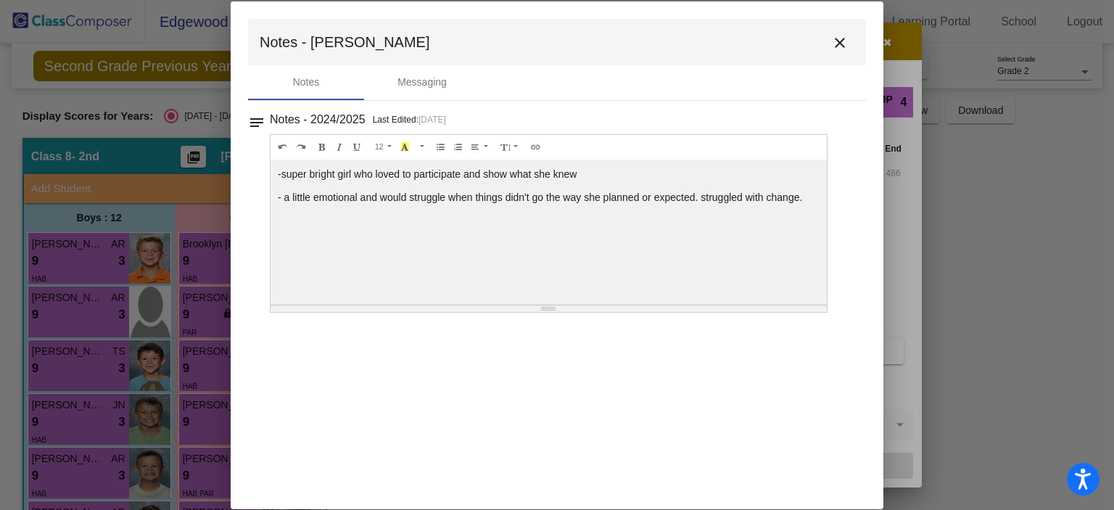
scroll to position [496, 0]
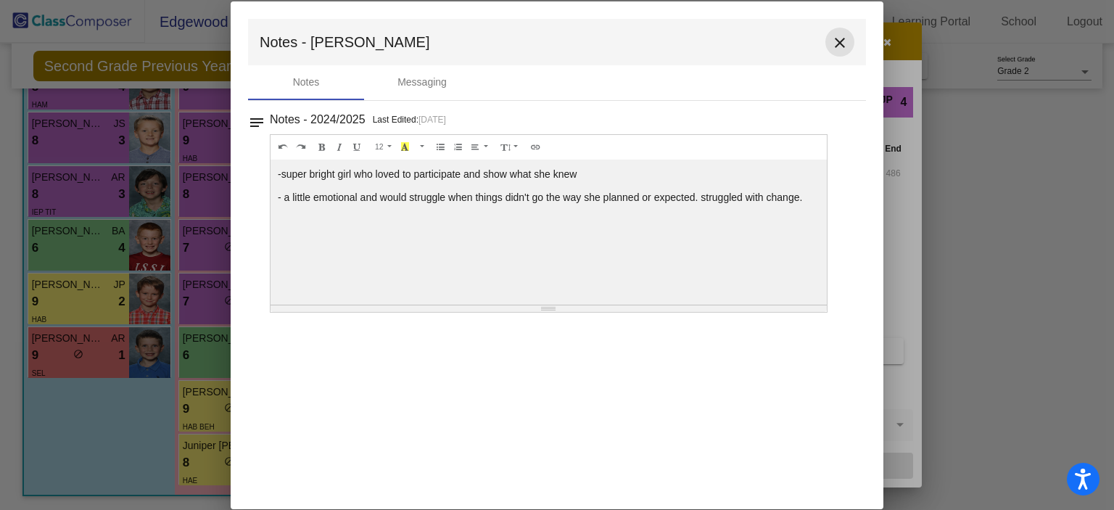
click at [844, 41] on mat-icon "close" at bounding box center [839, 42] width 17 height 17
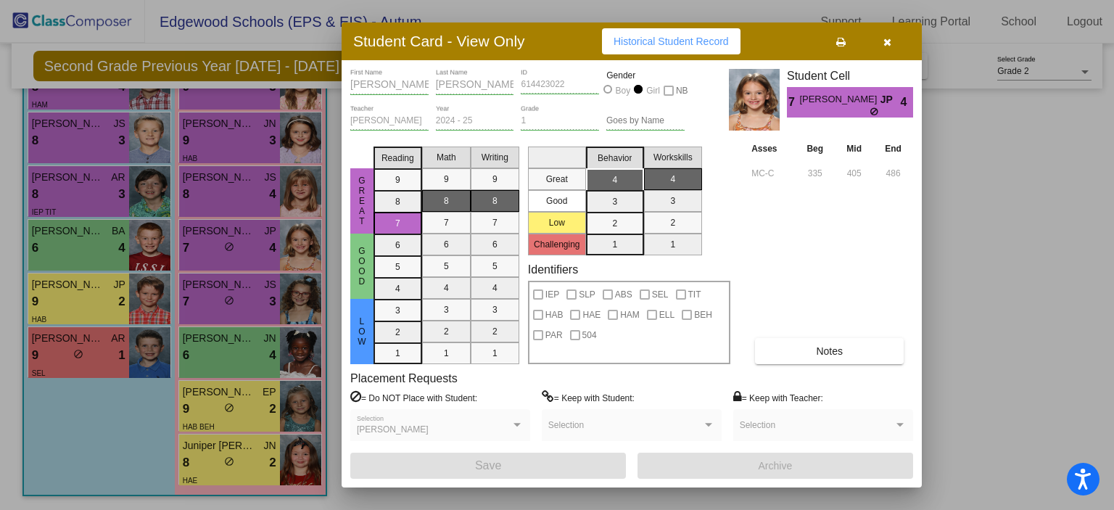
click at [892, 33] on button "button" at bounding box center [887, 41] width 46 height 26
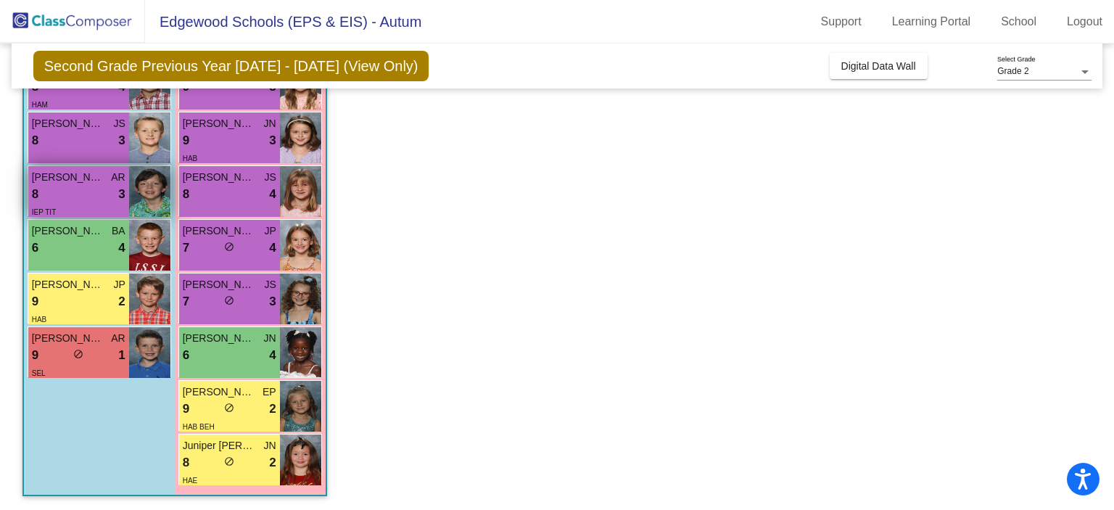
click at [107, 209] on div "IEP TIT" at bounding box center [79, 211] width 94 height 15
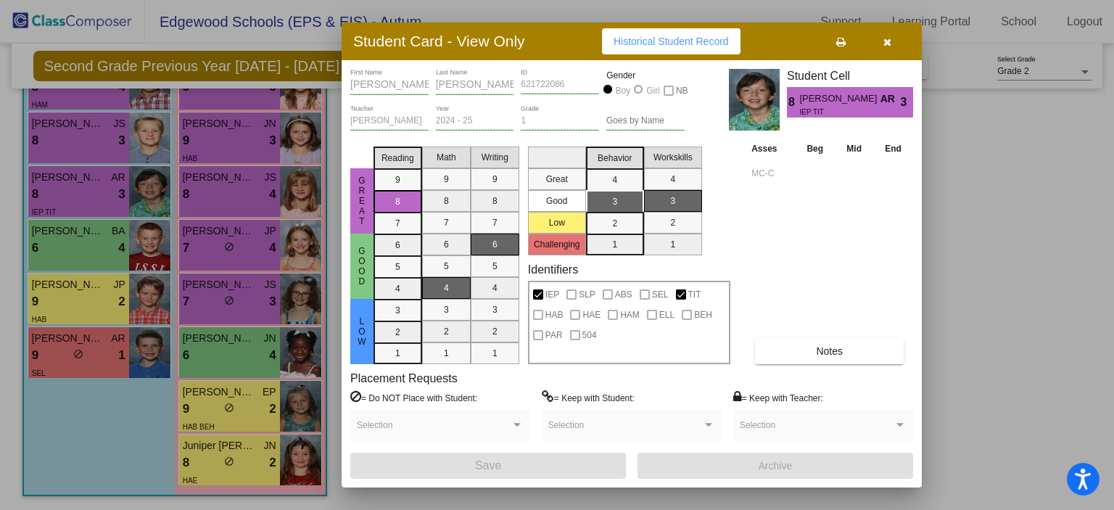
click at [783, 347] on button "Notes" at bounding box center [829, 351] width 149 height 26
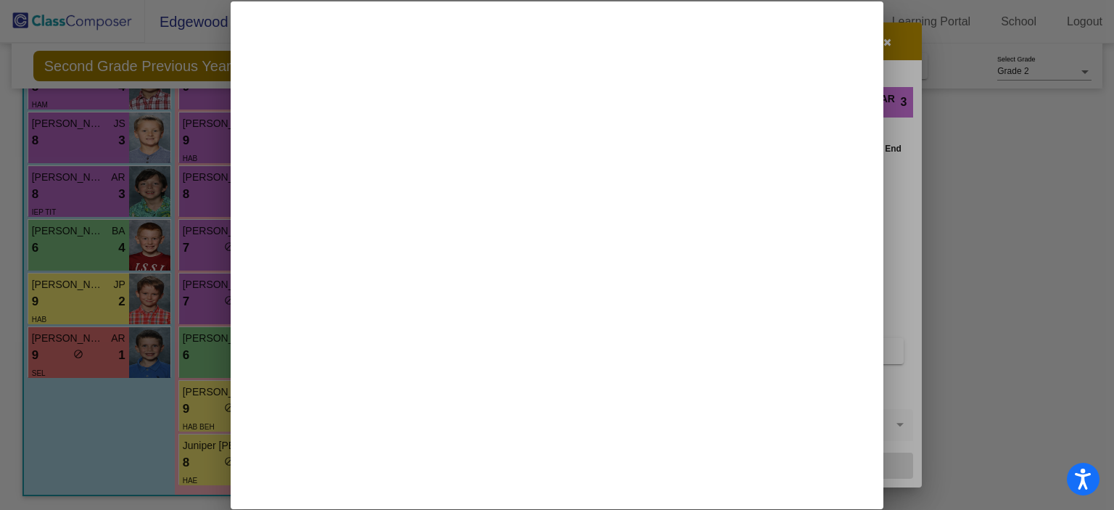
click at [888, 43] on div at bounding box center [557, 255] width 1114 height 510
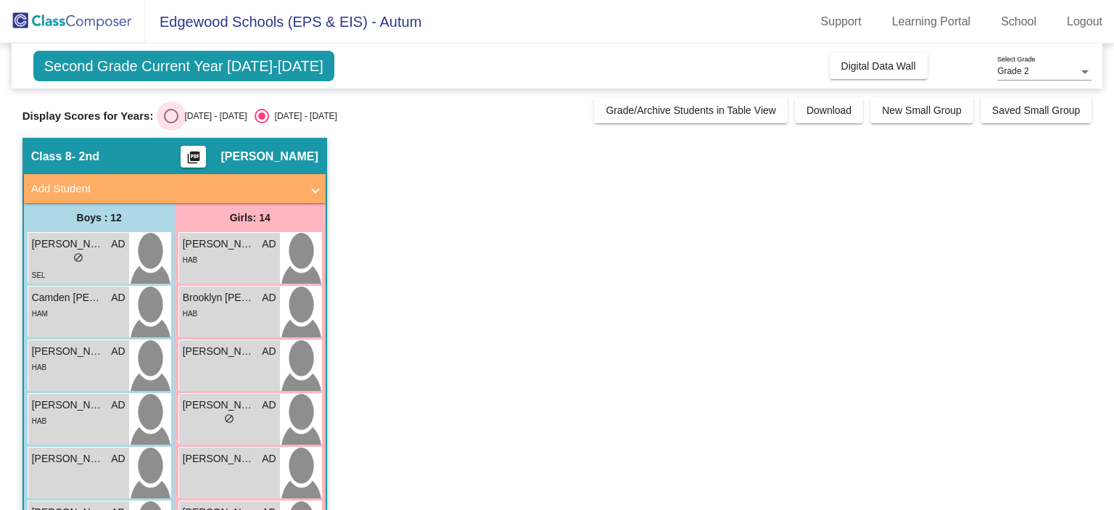
click at [178, 115] on div "Select an option" at bounding box center [171, 116] width 15 height 15
click at [171, 123] on input "[DATE] - [DATE]" at bounding box center [170, 123] width 1 height 1
radio input "true"
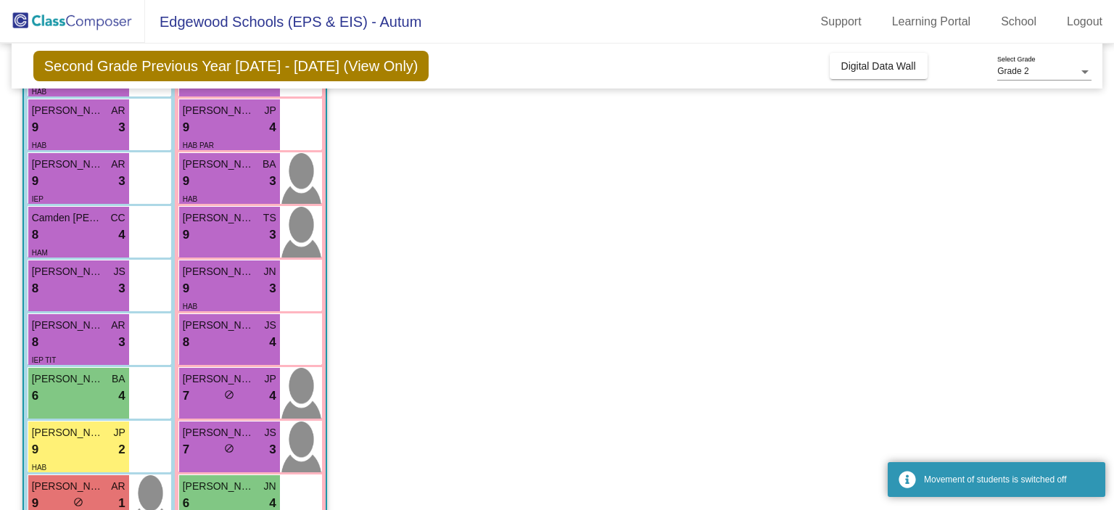
scroll to position [496, 0]
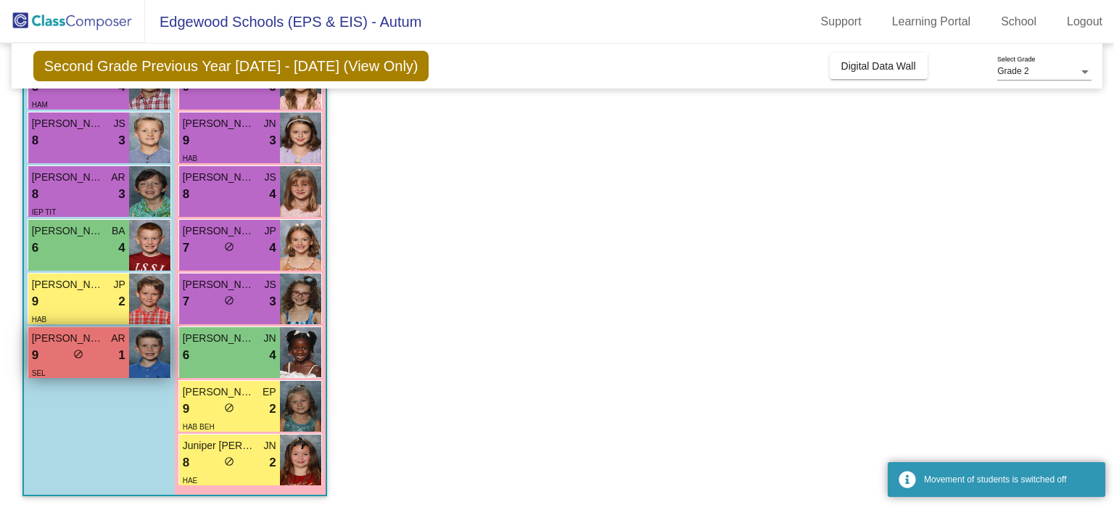
click at [81, 366] on div "SEL" at bounding box center [79, 372] width 94 height 15
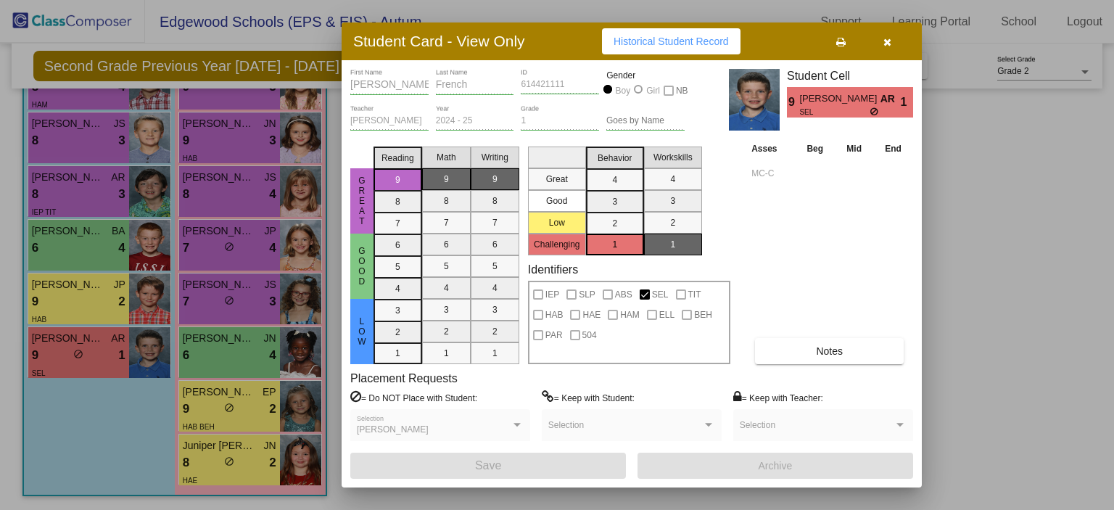
click at [842, 355] on span "Notes" at bounding box center [829, 351] width 27 height 12
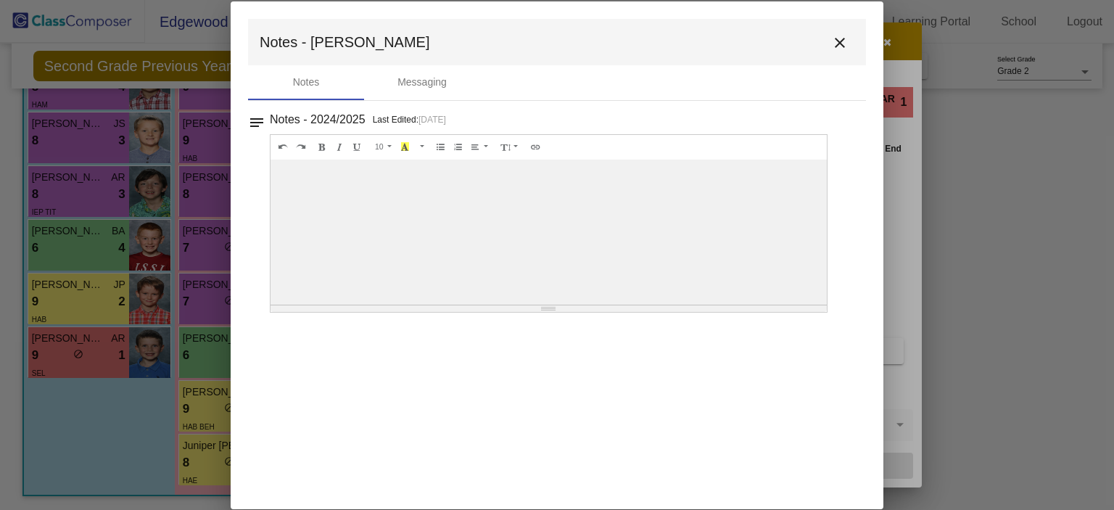
click at [846, 45] on mat-icon "close" at bounding box center [839, 42] width 17 height 17
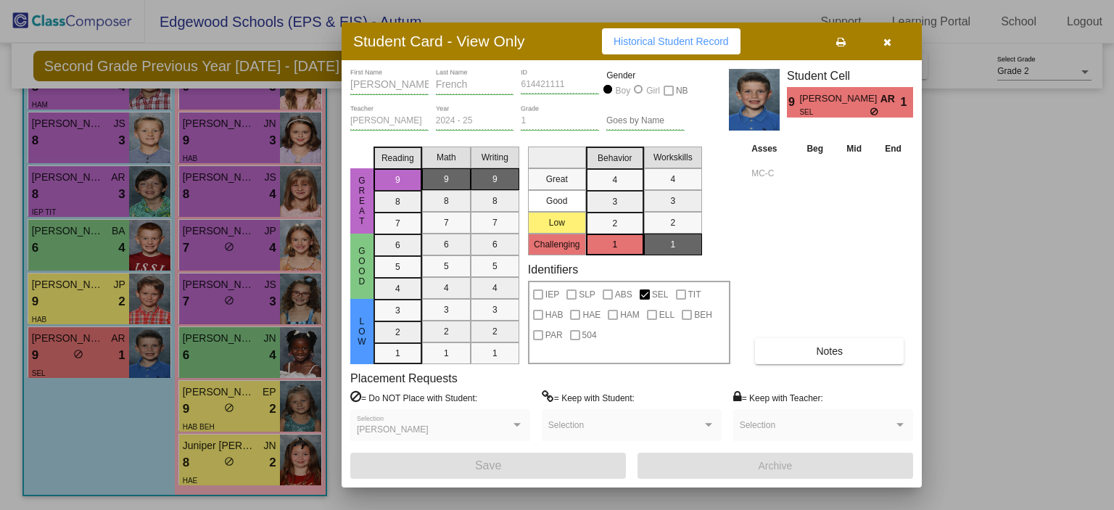
click at [891, 36] on button "button" at bounding box center [887, 41] width 46 height 26
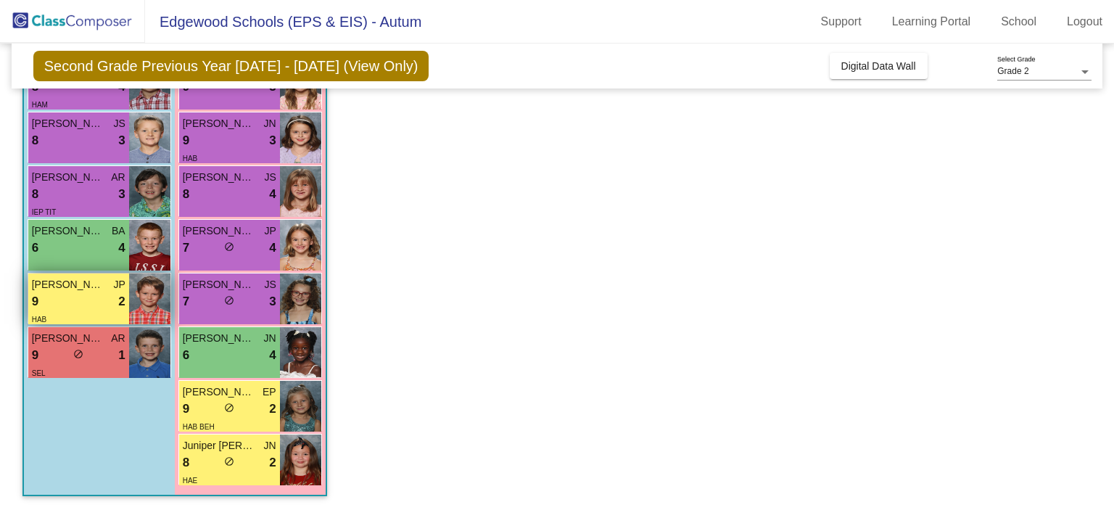
click at [84, 295] on div "9 lock do_not_disturb_alt 2" at bounding box center [79, 301] width 94 height 19
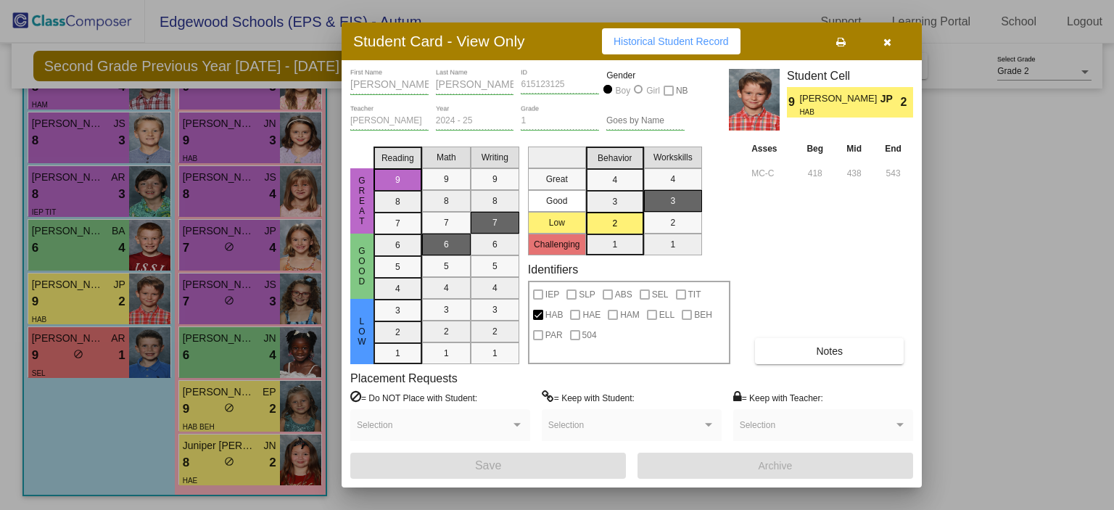
click at [813, 352] on button "Notes" at bounding box center [829, 351] width 149 height 26
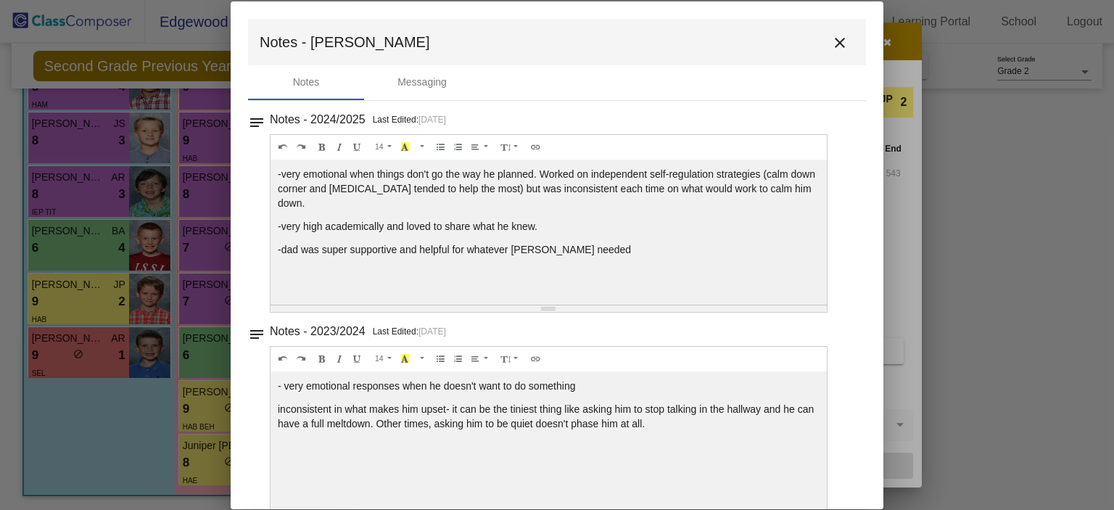
click at [834, 49] on mat-icon "close" at bounding box center [839, 42] width 17 height 17
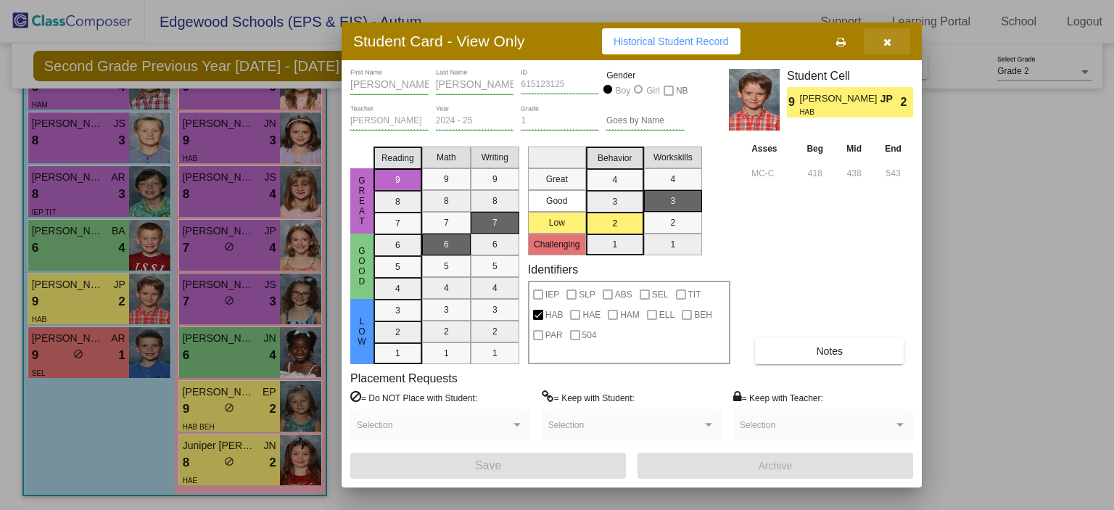
click at [880, 48] on button "button" at bounding box center [887, 41] width 46 height 26
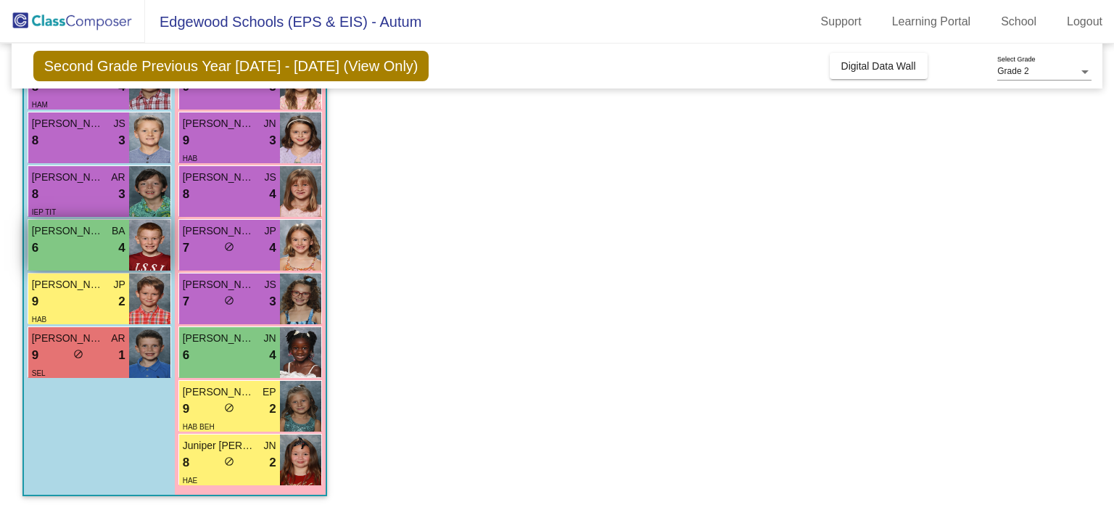
click at [121, 247] on span "4" at bounding box center [121, 248] width 7 height 19
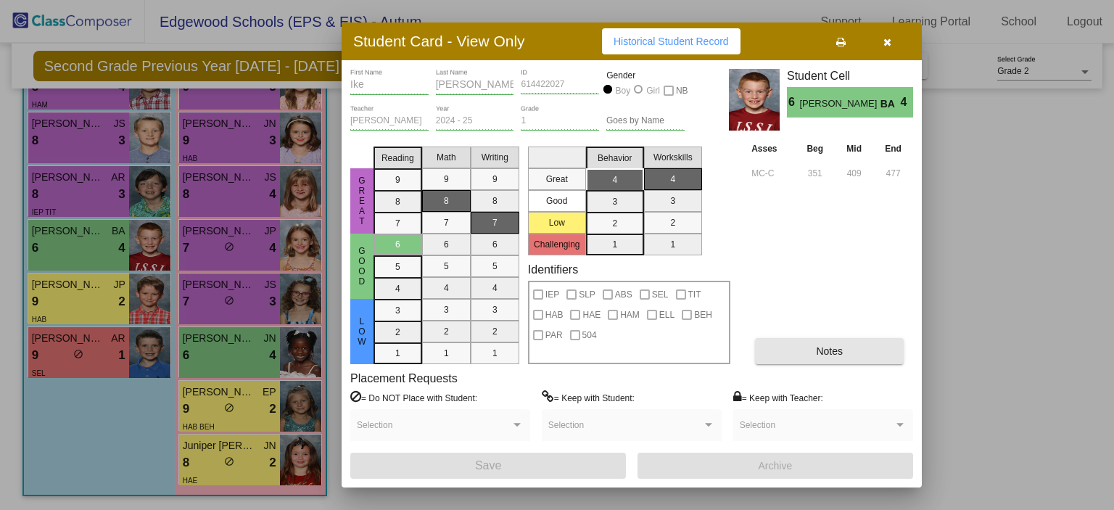
click at [813, 347] on button "Notes" at bounding box center [829, 351] width 149 height 26
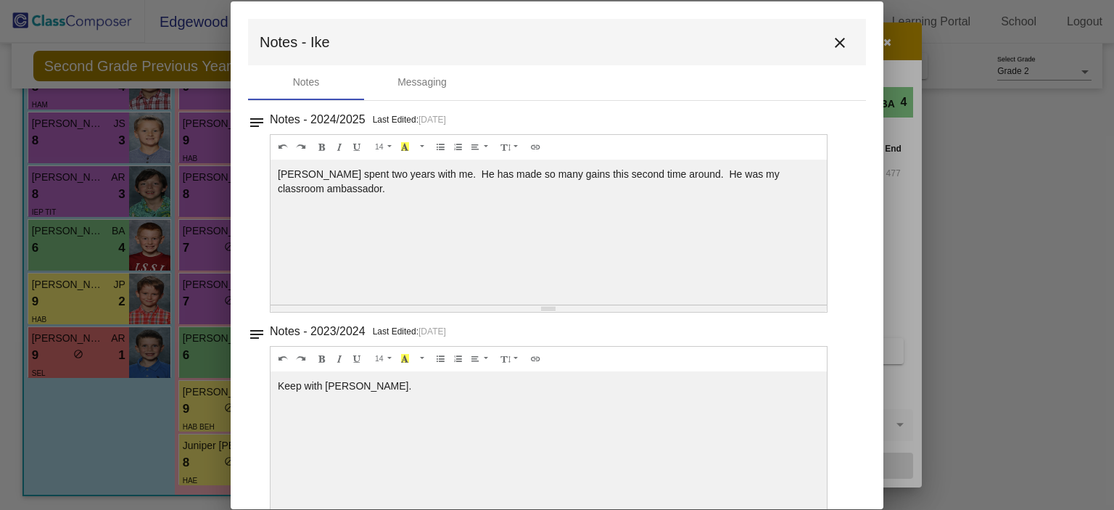
click at [831, 41] on mat-icon "close" at bounding box center [839, 42] width 17 height 17
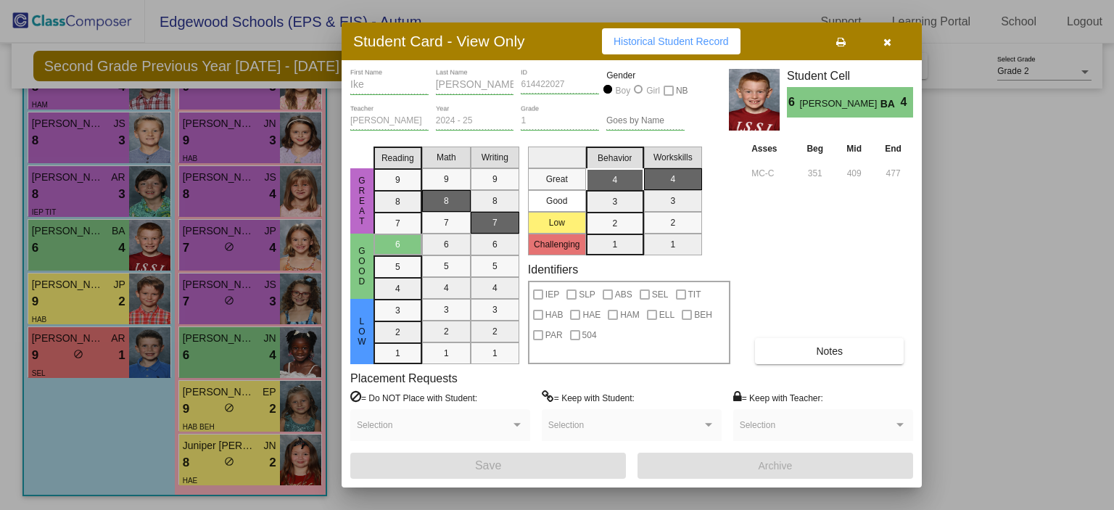
click at [883, 40] on icon "button" at bounding box center [887, 42] width 8 height 10
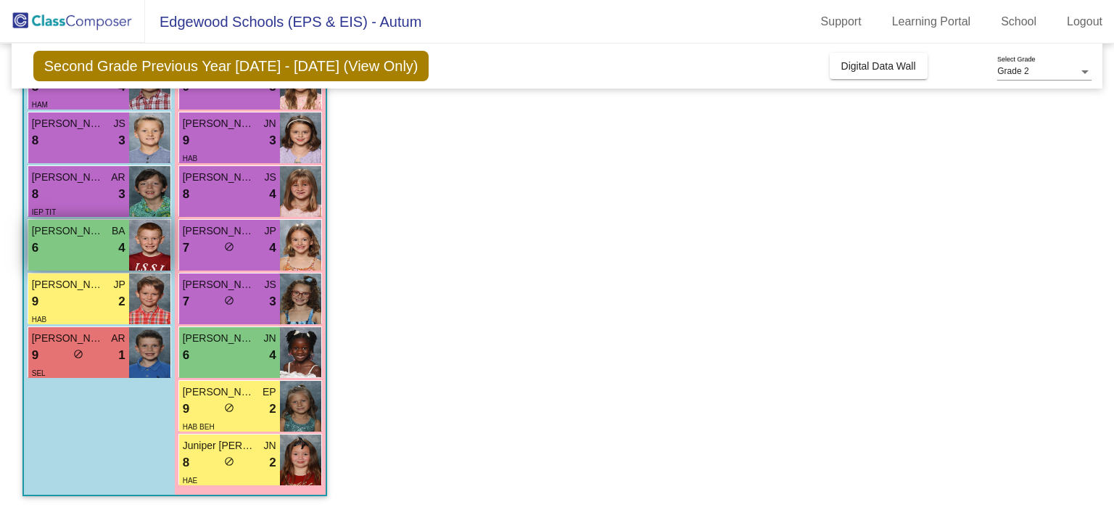
scroll to position [374, 0]
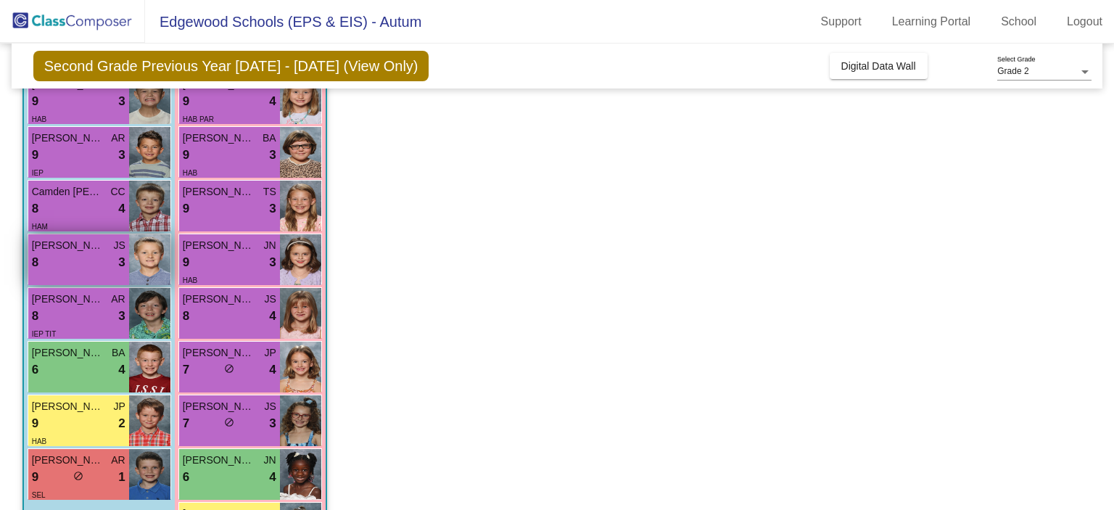
click at [94, 257] on div "8 lock do_not_disturb_alt 3" at bounding box center [79, 262] width 94 height 19
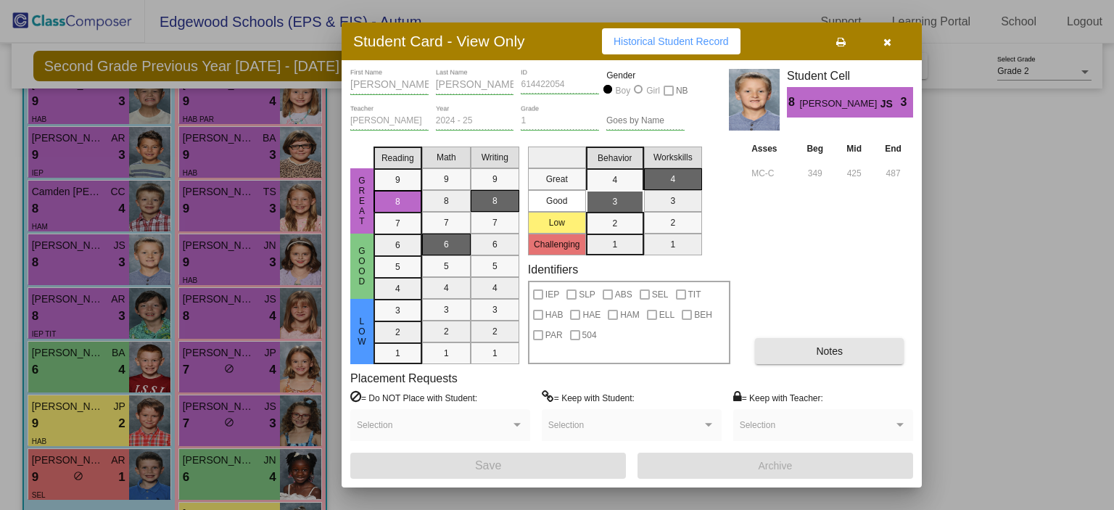
click at [760, 361] on button "Notes" at bounding box center [829, 351] width 149 height 26
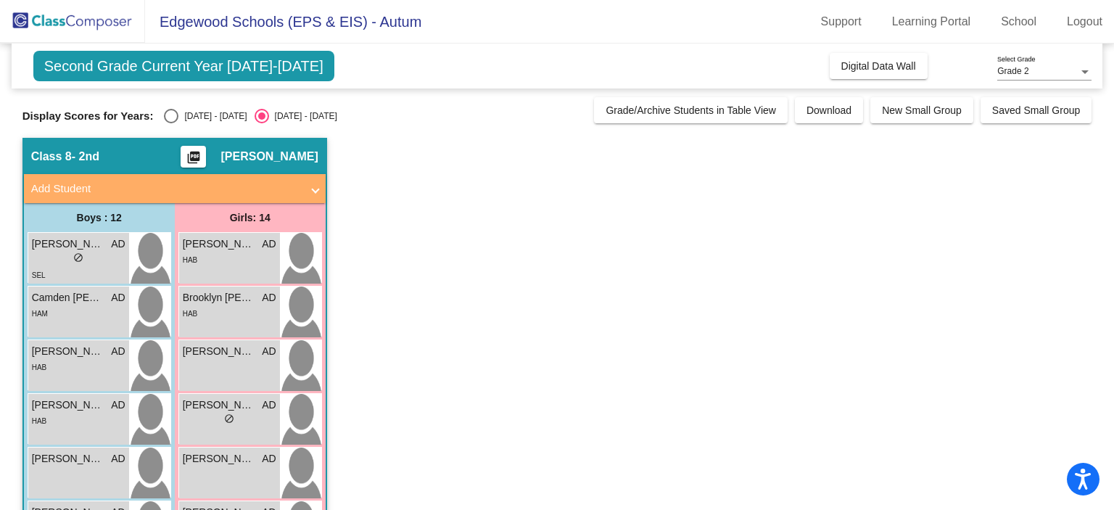
click at [179, 112] on div "[DATE] - [DATE]" at bounding box center [212, 116] width 68 height 13
click at [171, 123] on input "[DATE] - [DATE]" at bounding box center [170, 123] width 1 height 1
radio input "true"
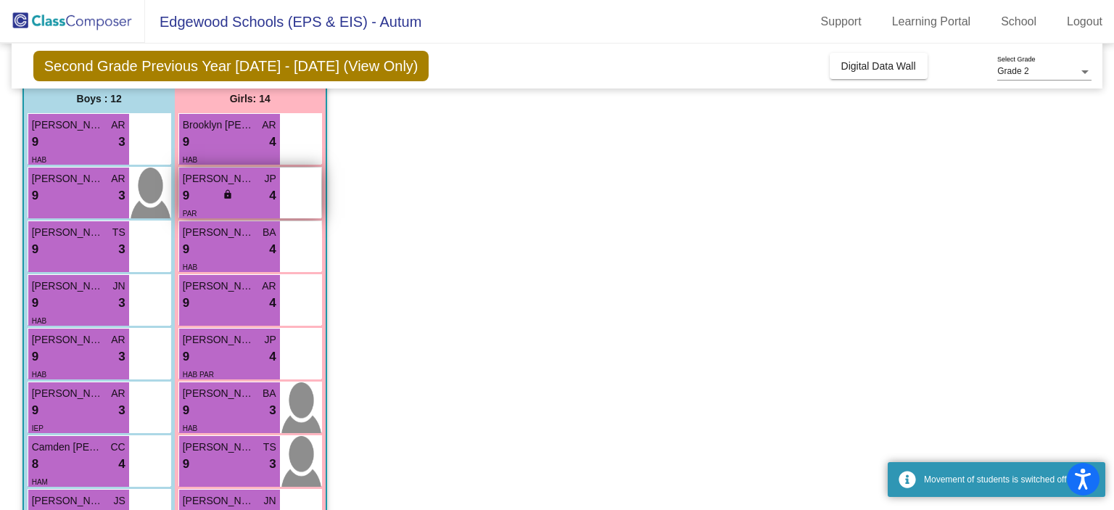
scroll to position [112, 0]
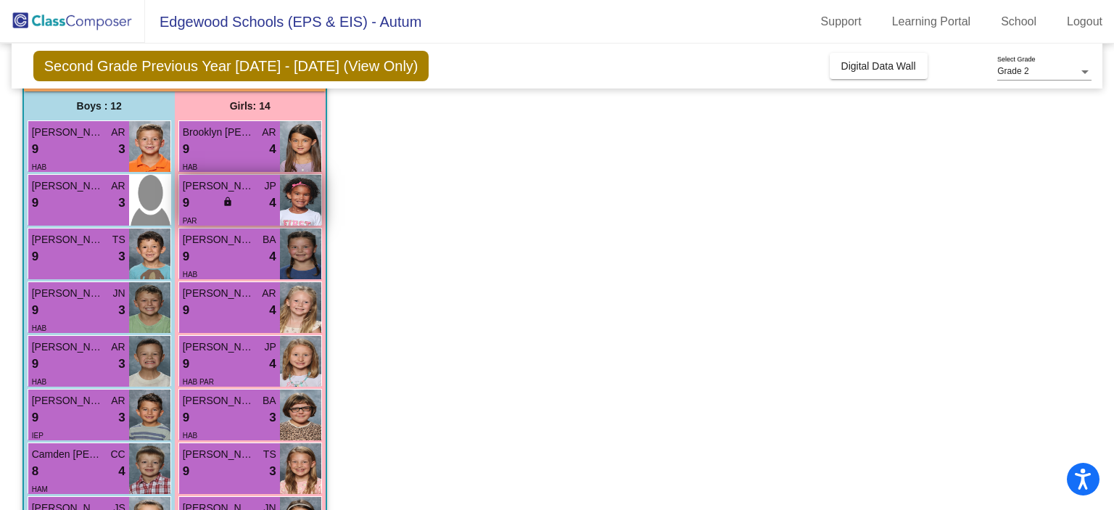
click at [244, 199] on div "9 lock do_not_disturb_alt 4" at bounding box center [230, 203] width 94 height 19
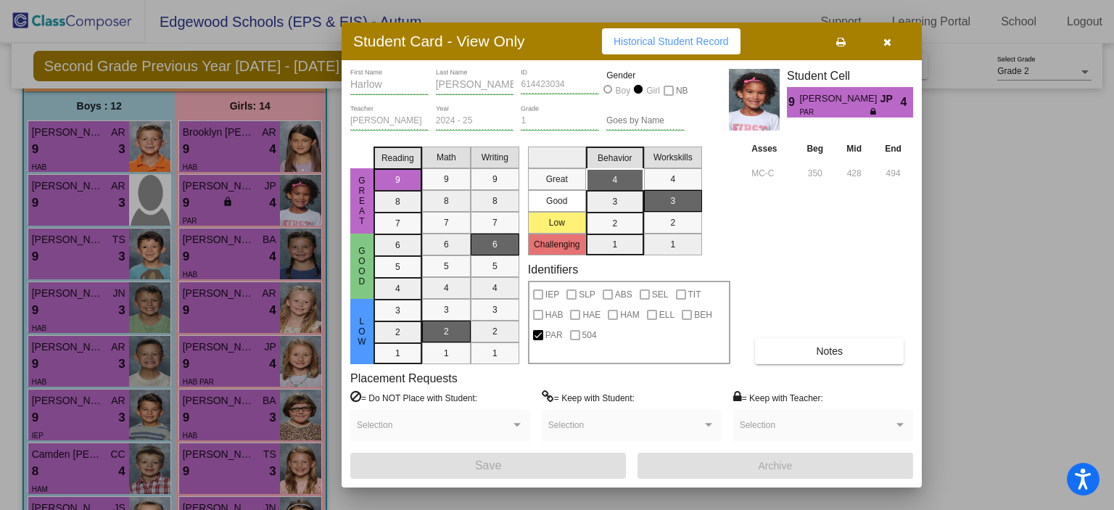
click at [820, 359] on button "Notes" at bounding box center [829, 351] width 149 height 26
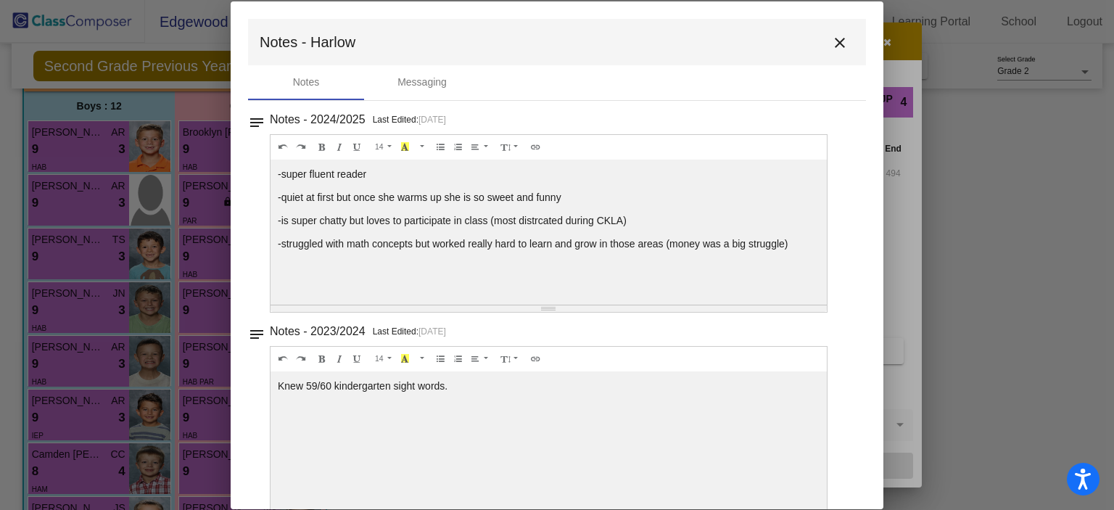
click at [833, 44] on mat-icon "close" at bounding box center [839, 42] width 17 height 17
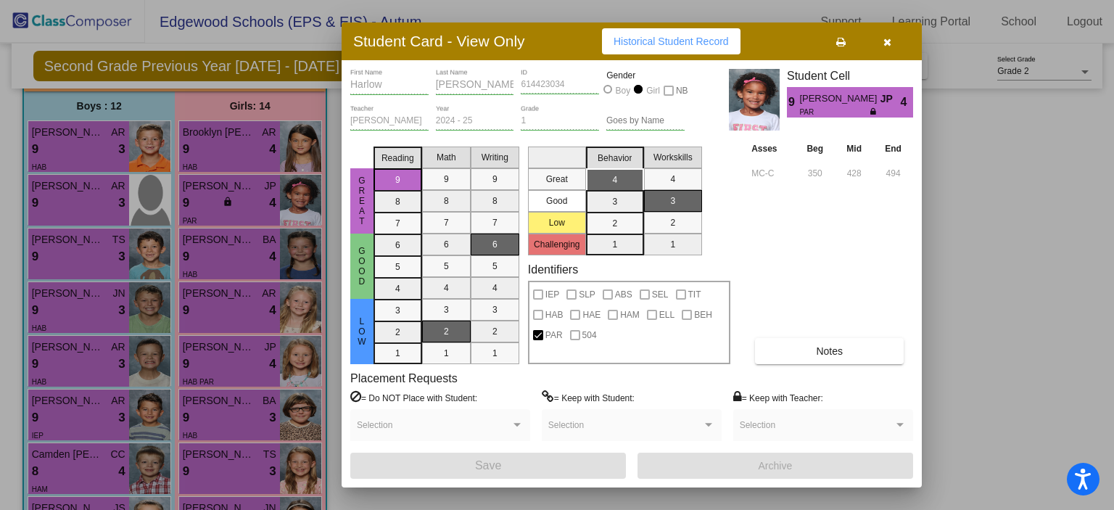
click at [884, 39] on icon "button" at bounding box center [887, 42] width 8 height 10
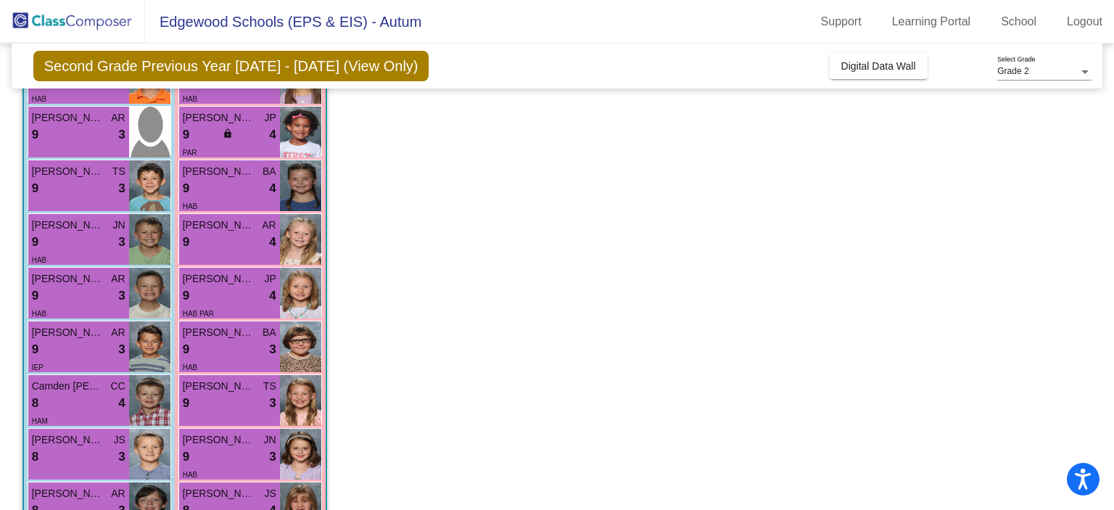
scroll to position [181, 0]
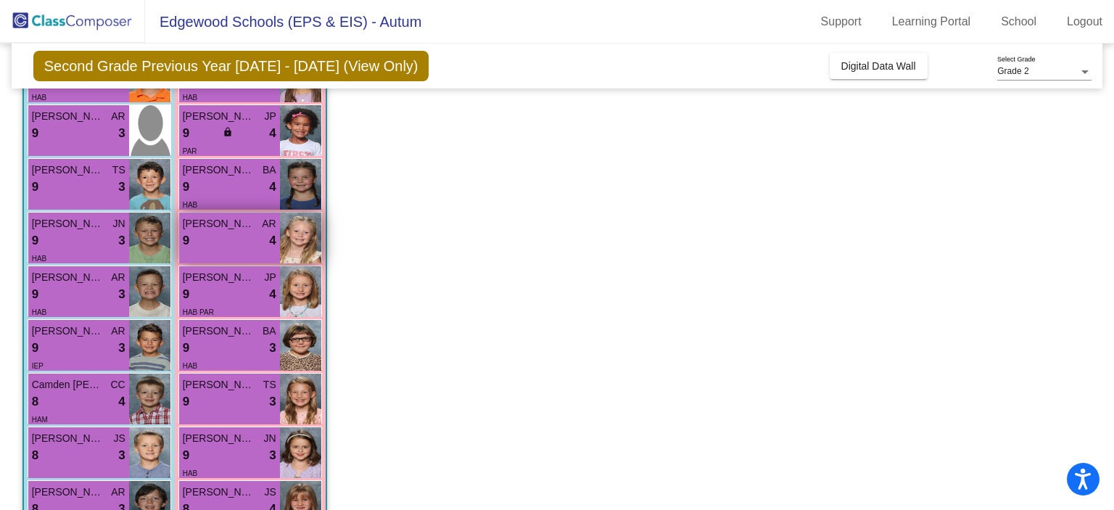
click at [240, 234] on div "9 lock do_not_disturb_alt 4" at bounding box center [230, 240] width 94 height 19
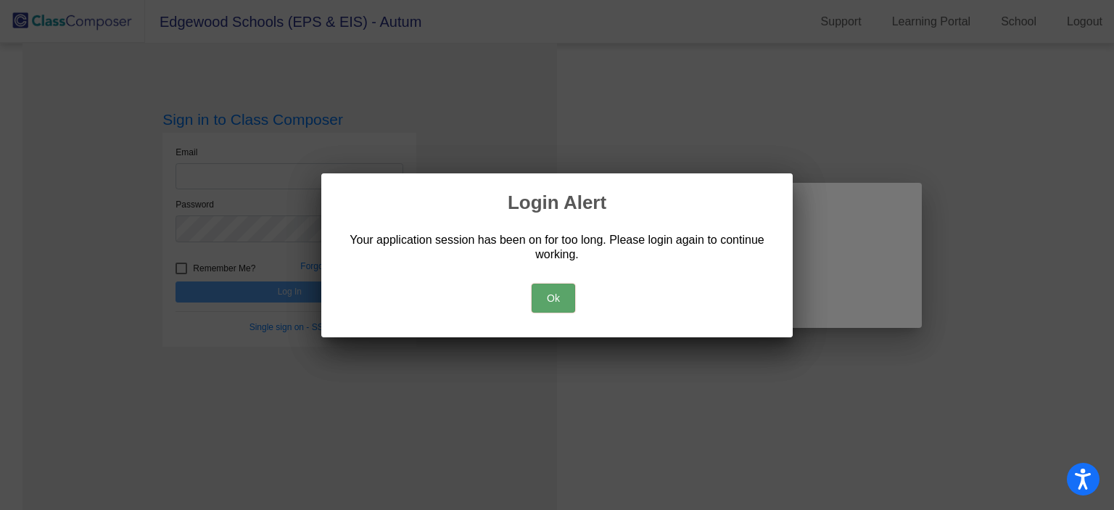
scroll to position [0, 0]
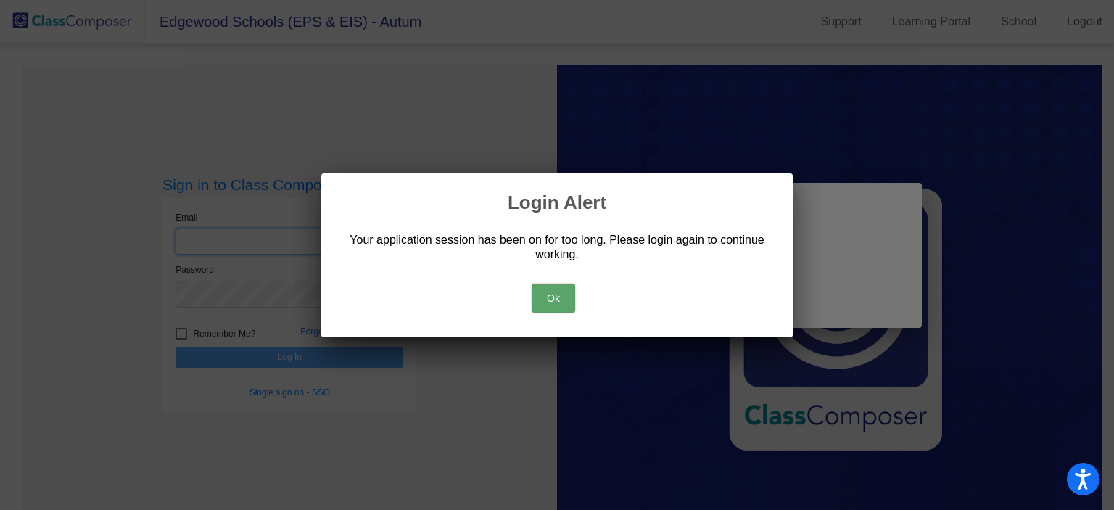
type input "adaugherty@rbbschools.net"
click at [542, 302] on button "Ok" at bounding box center [554, 298] width 44 height 29
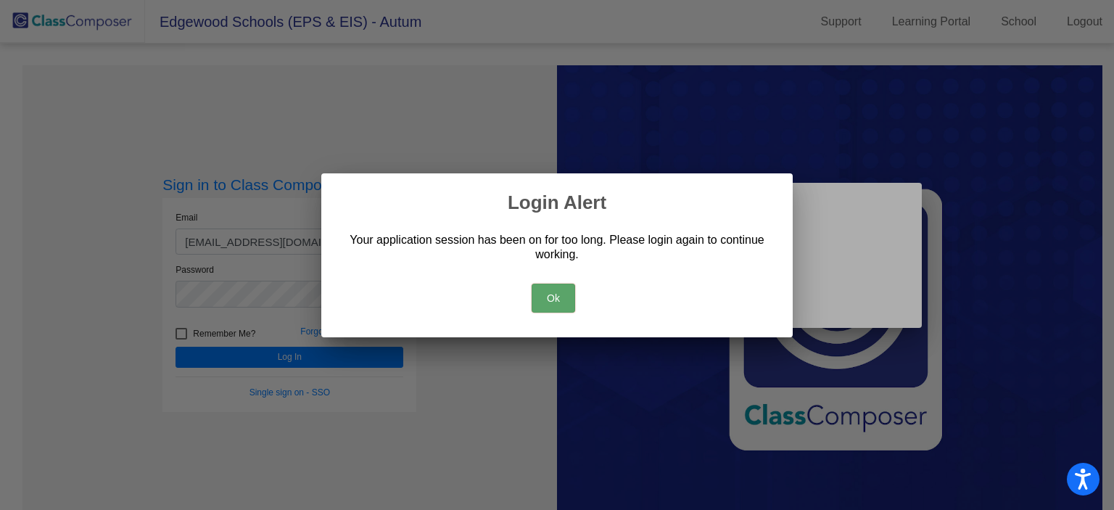
click at [564, 298] on button "Ok" at bounding box center [554, 298] width 44 height 29
